Goal: Information Seeking & Learning: Learn about a topic

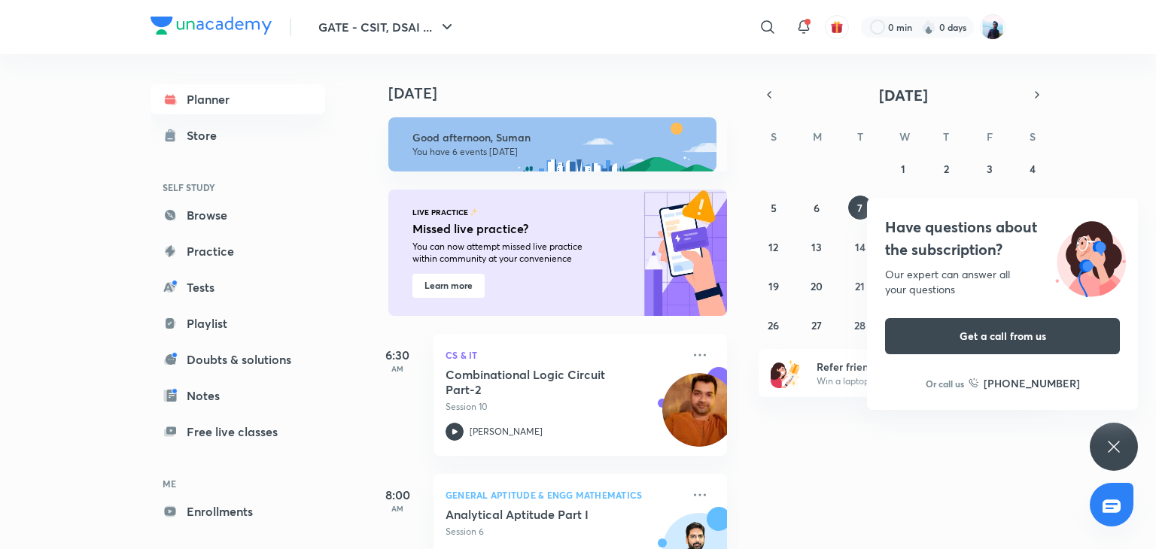
click at [1116, 455] on div "Have questions about the subscription? Our expert can answer all your questions…" at bounding box center [1114, 447] width 48 height 48
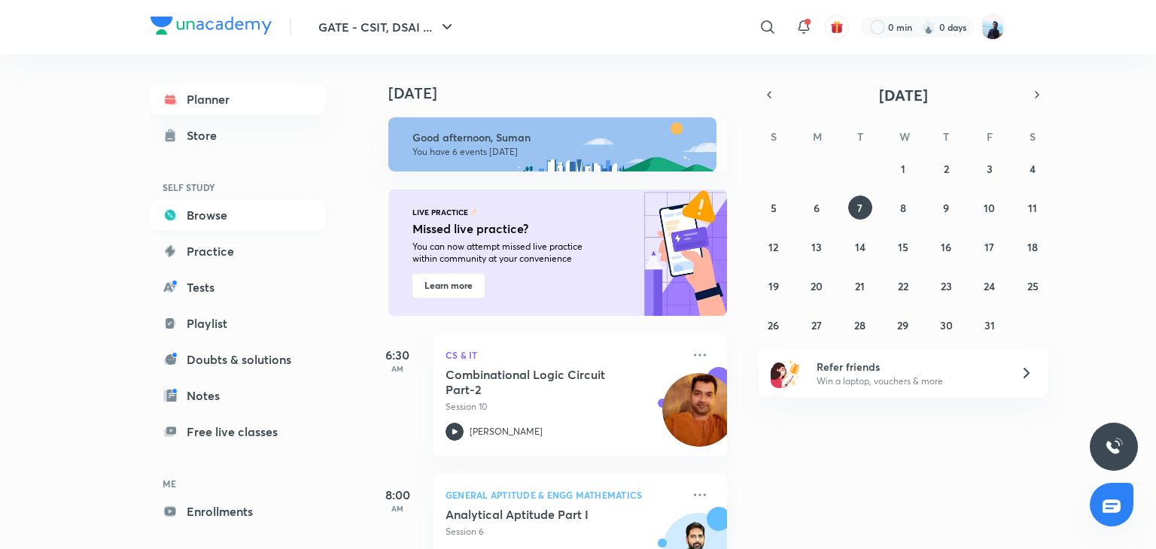
click at [205, 218] on link "Browse" at bounding box center [238, 215] width 175 height 30
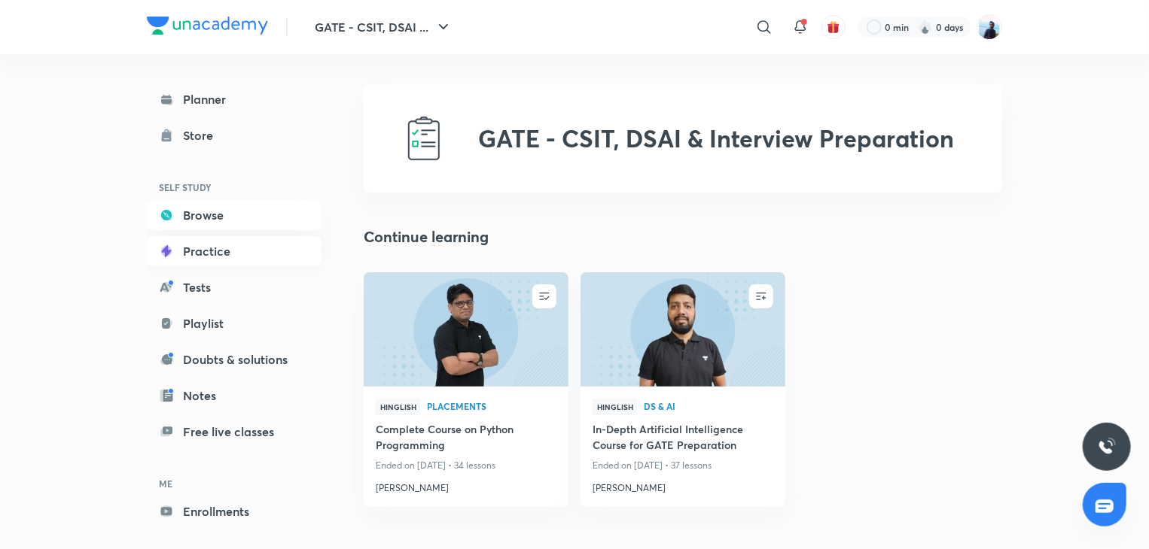
click at [202, 254] on link "Practice" at bounding box center [234, 251] width 175 height 30
click at [205, 329] on link "Playlist" at bounding box center [234, 324] width 175 height 30
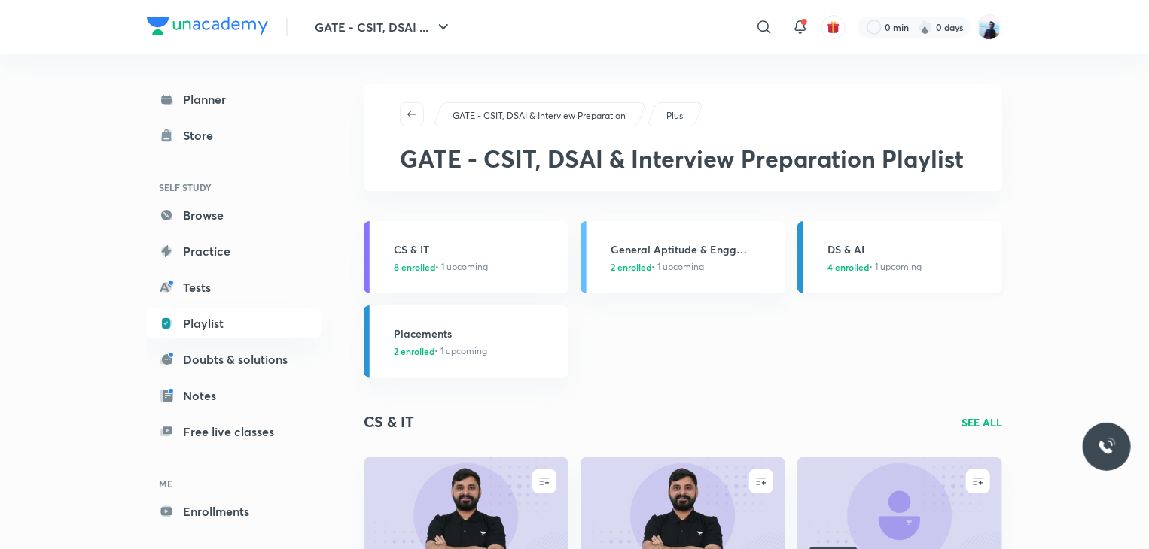
click at [856, 254] on h3 "DS & AI" at bounding box center [910, 250] width 166 height 16
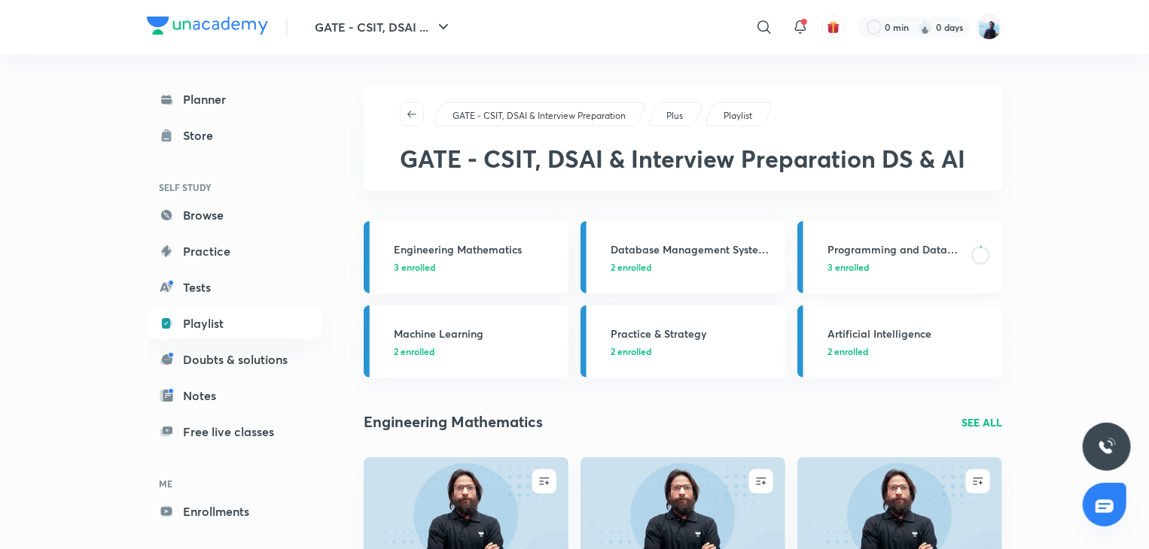
click at [876, 263] on p "3 enrolled" at bounding box center [894, 267] width 135 height 14
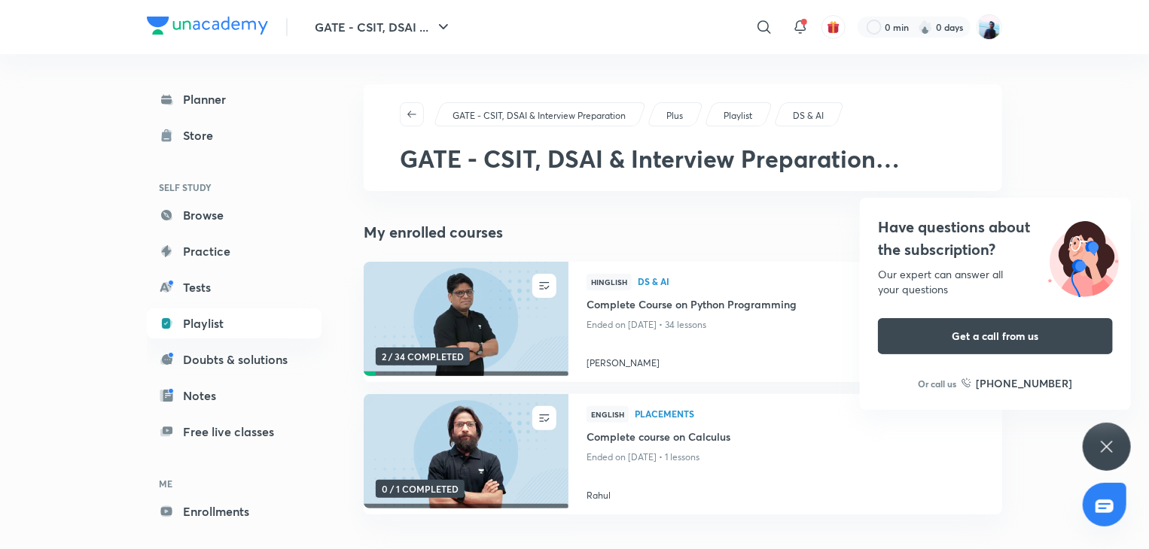
click at [457, 335] on img at bounding box center [465, 319] width 208 height 117
